Goal: Task Accomplishment & Management: Manage account settings

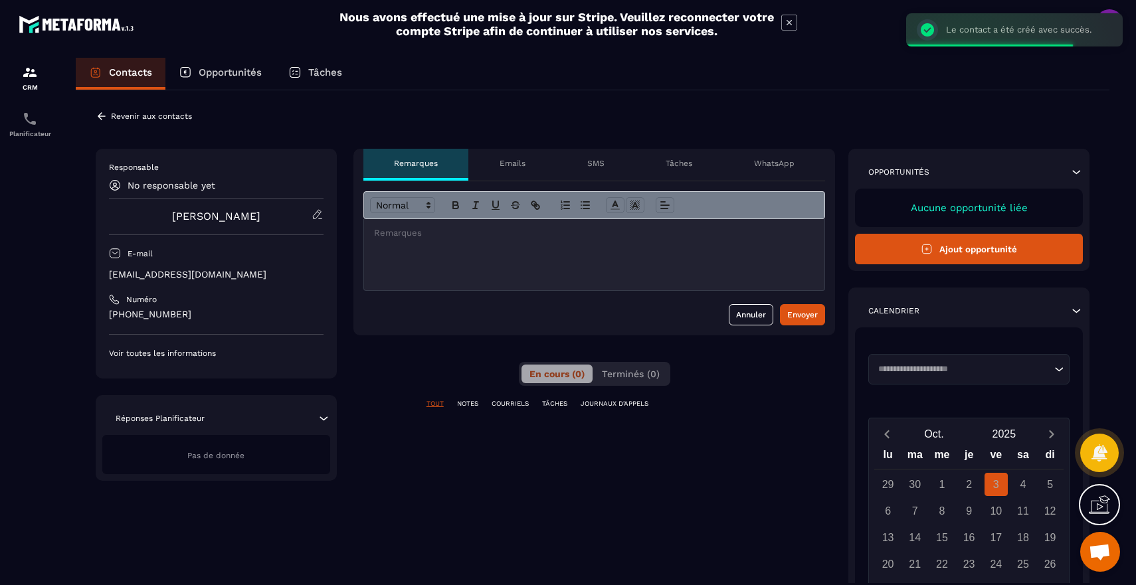
scroll to position [89, 0]
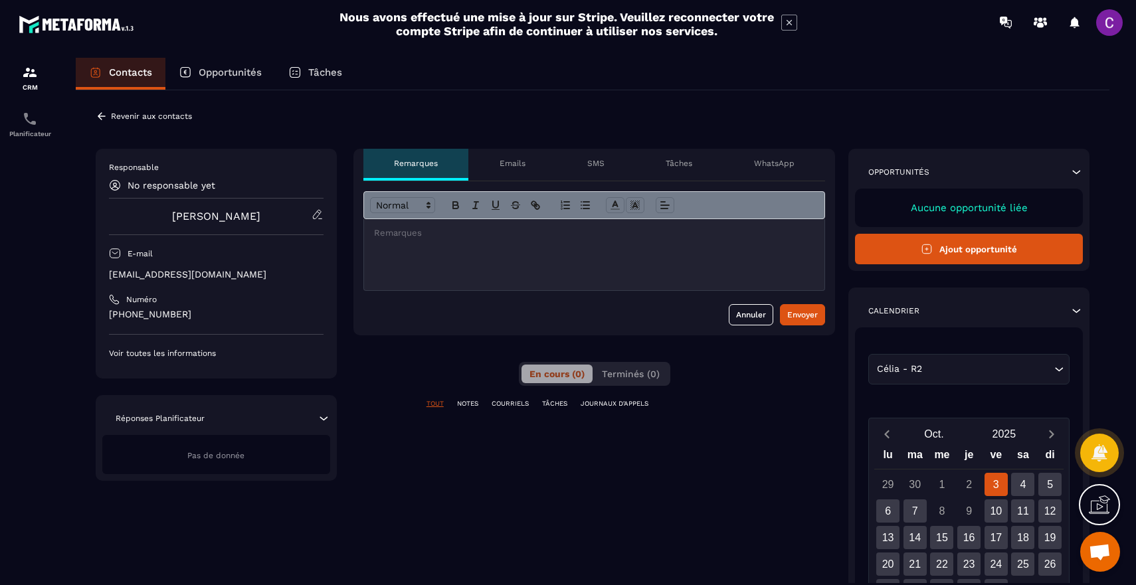
click at [175, 186] on p "No responsable yet" at bounding box center [172, 185] width 88 height 11
click at [321, 216] on icon at bounding box center [318, 215] width 12 height 12
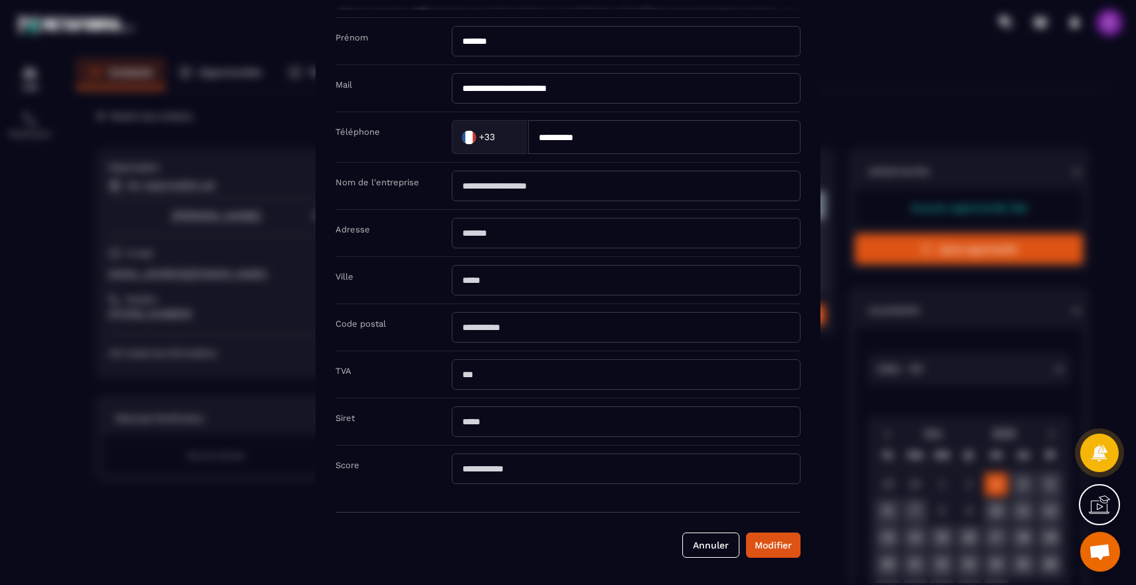
scroll to position [105, 0]
click at [721, 540] on button "Annuler" at bounding box center [710, 543] width 57 height 25
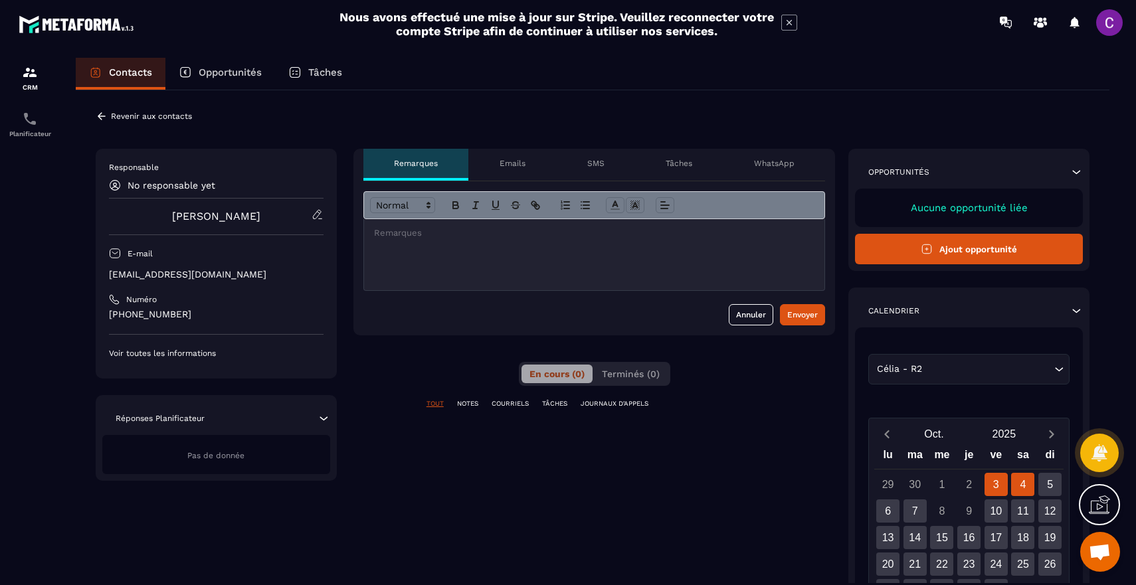
click at [1026, 484] on div "4" at bounding box center [1022, 484] width 23 height 23
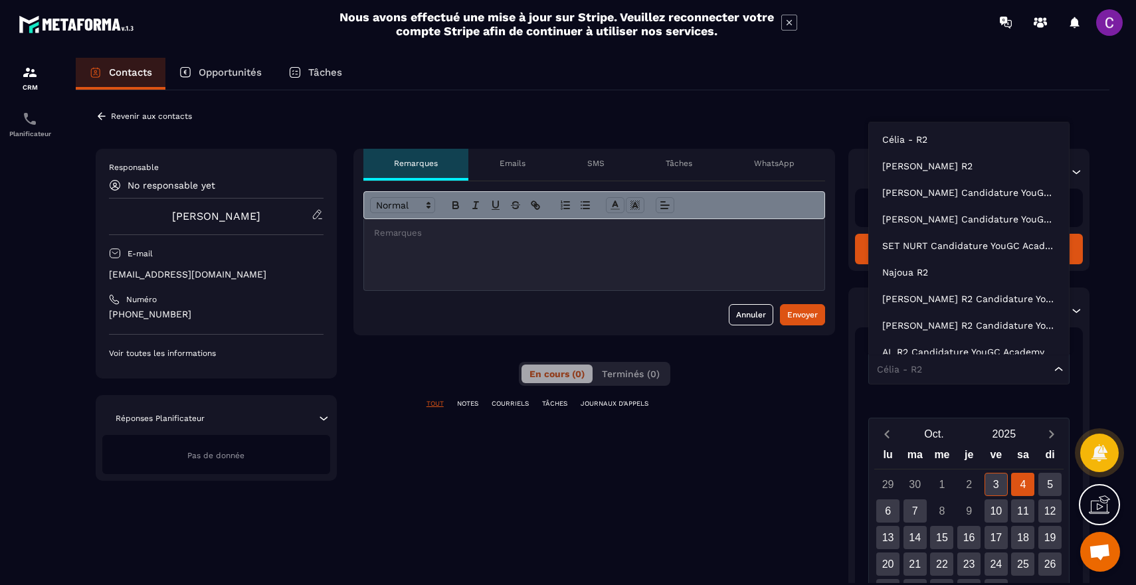
click at [958, 371] on input "Search for option" at bounding box center [961, 369] width 177 height 13
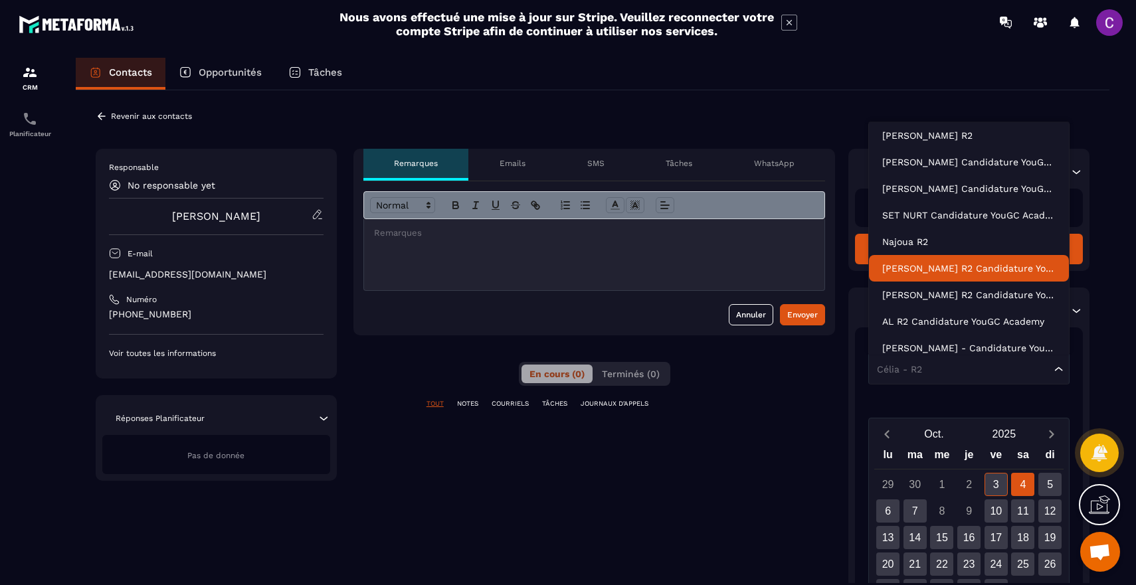
scroll to position [41, 0]
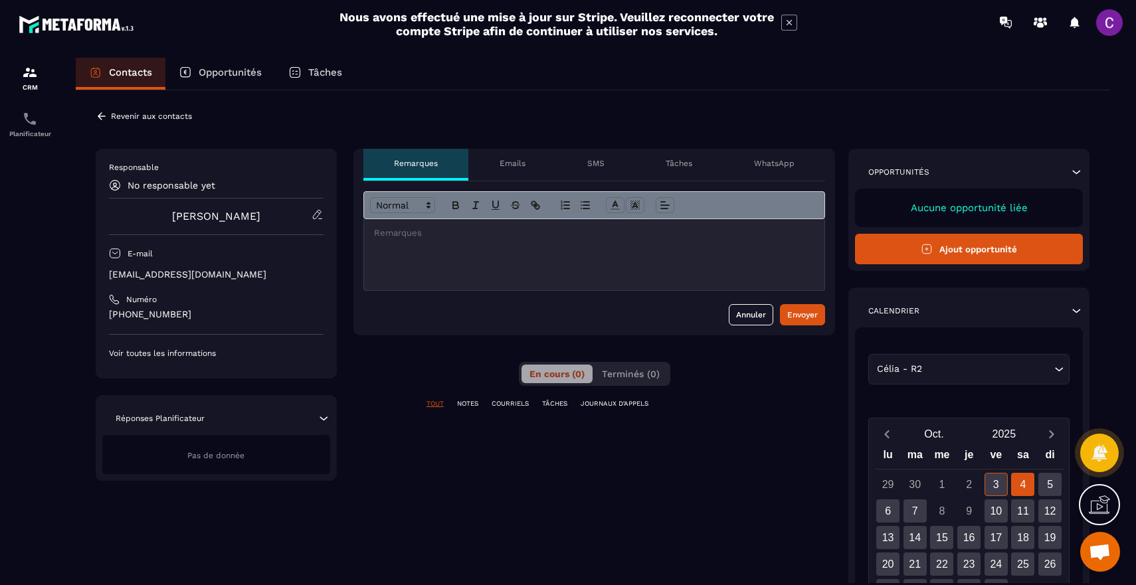
click at [799, 424] on div "TOUT NOTES COURRIELS TÂCHES JOURNAUX D'APPELS" at bounding box center [594, 412] width 482 height 26
